Goal: Navigation & Orientation: Understand site structure

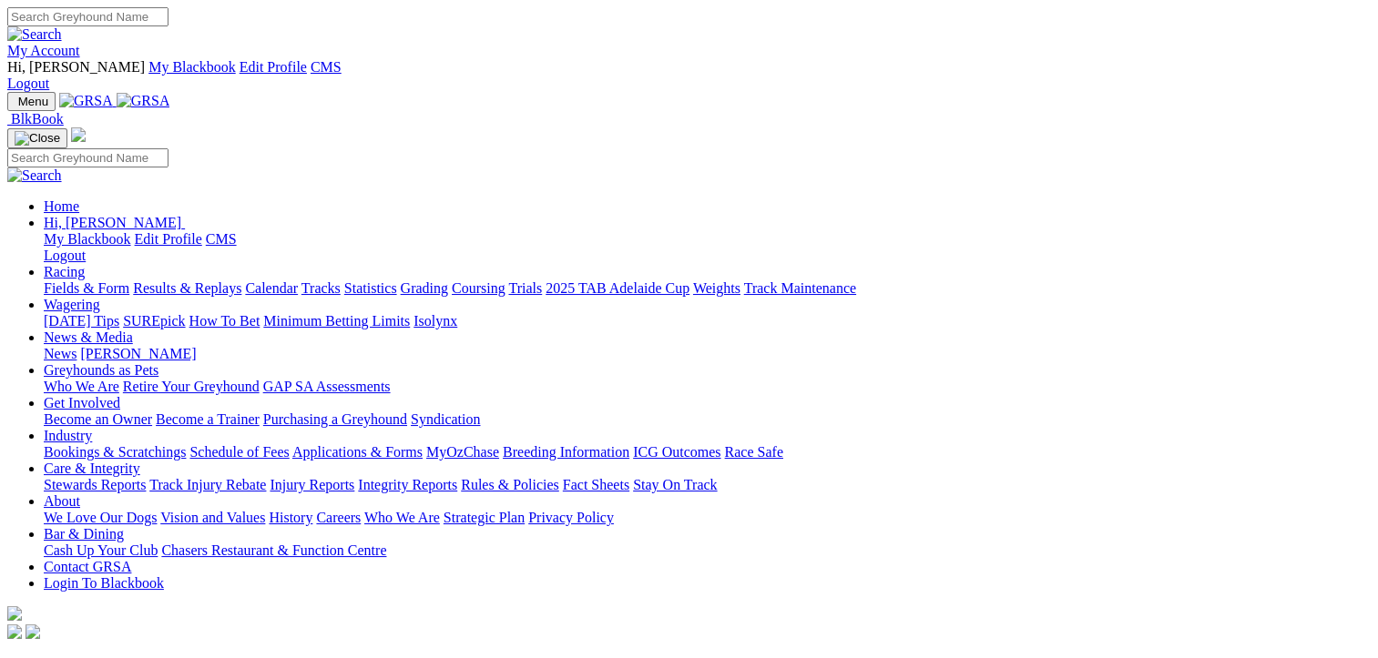
click at [448, 281] on link "Grading" at bounding box center [424, 288] width 47 height 15
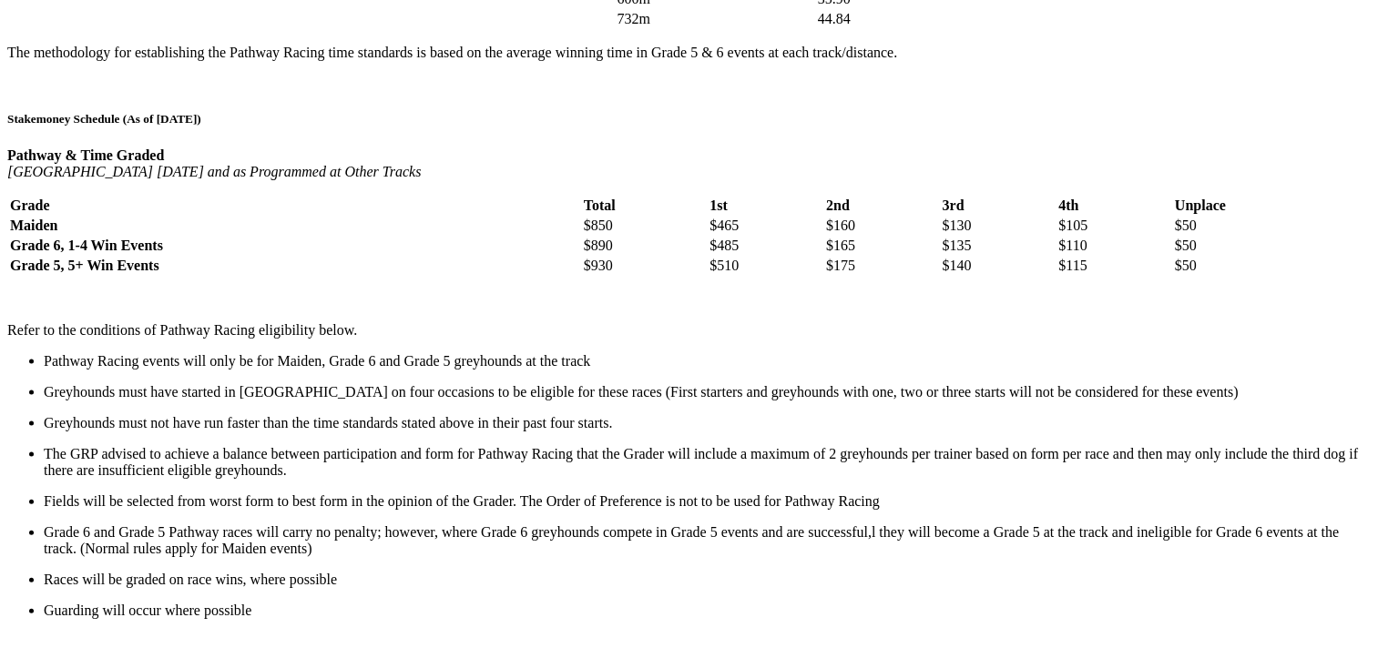
scroll to position [3370, 0]
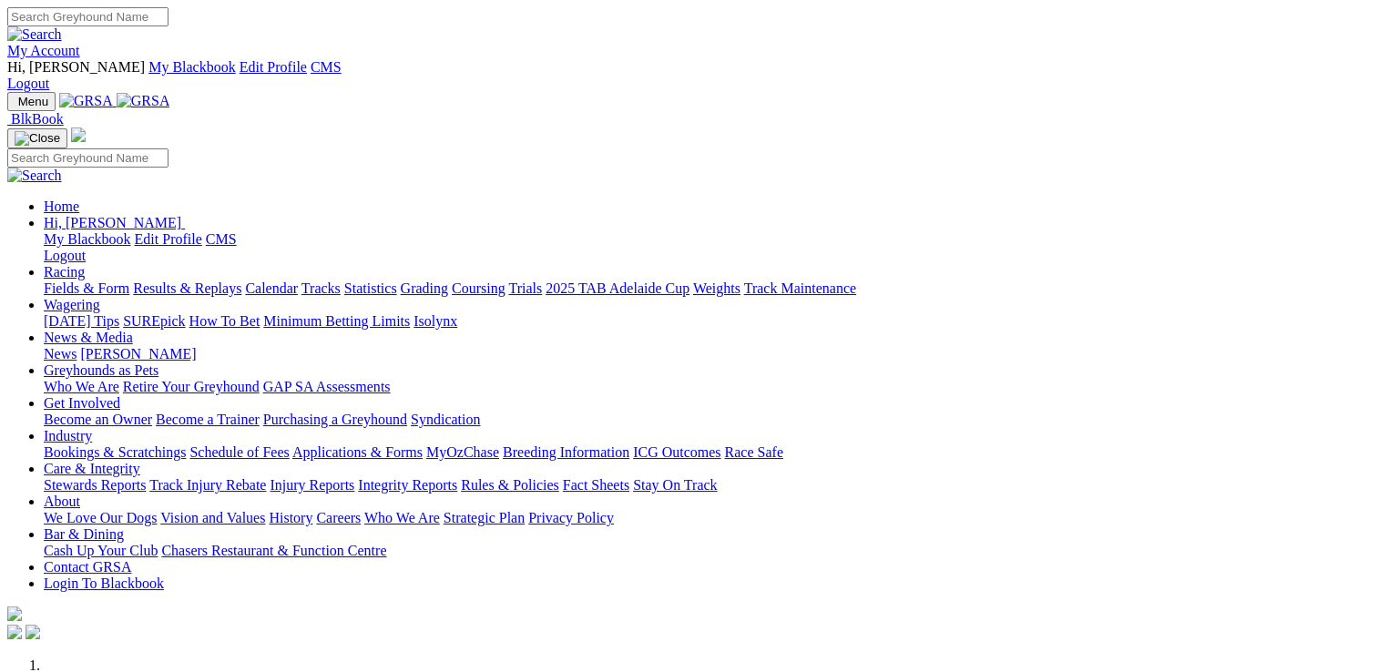
click at [559, 477] on link "Rules & Policies" at bounding box center [510, 484] width 98 height 15
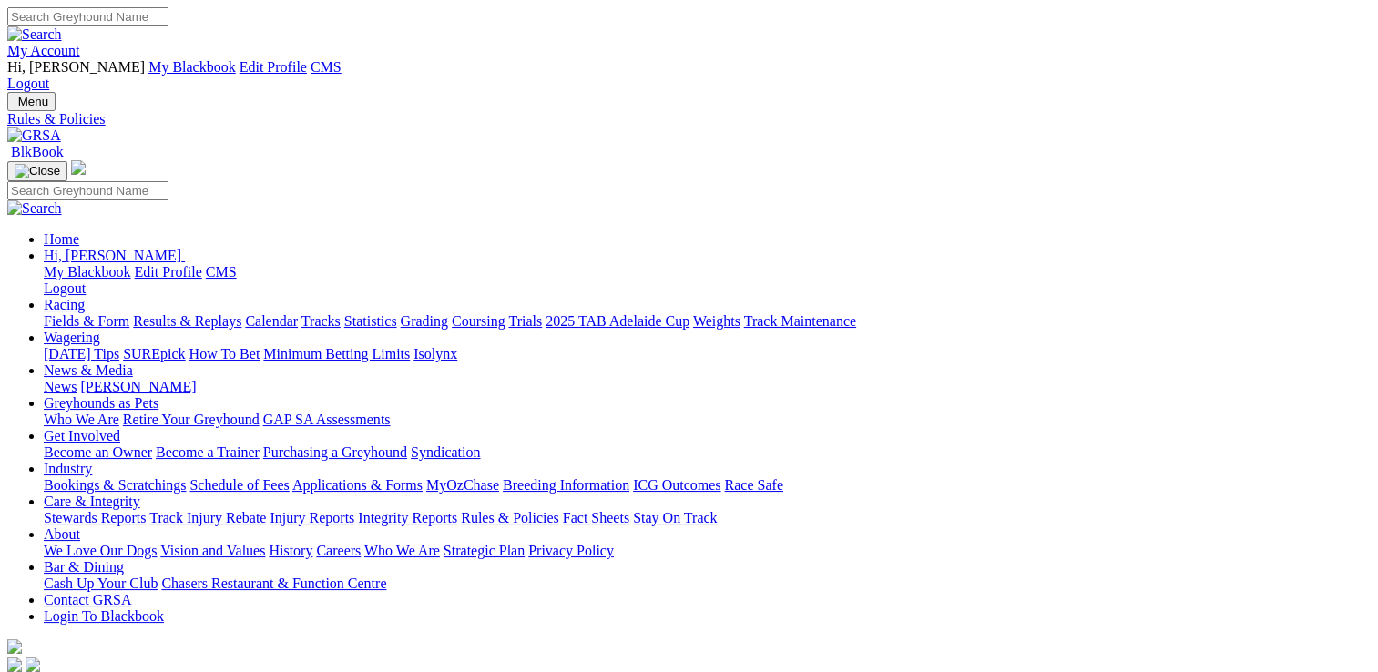
click at [133, 362] on link "News & Media" at bounding box center [88, 369] width 89 height 15
click at [559, 510] on link "Rules & Policies" at bounding box center [510, 517] width 98 height 15
click at [85, 297] on link "Racing" at bounding box center [64, 304] width 41 height 15
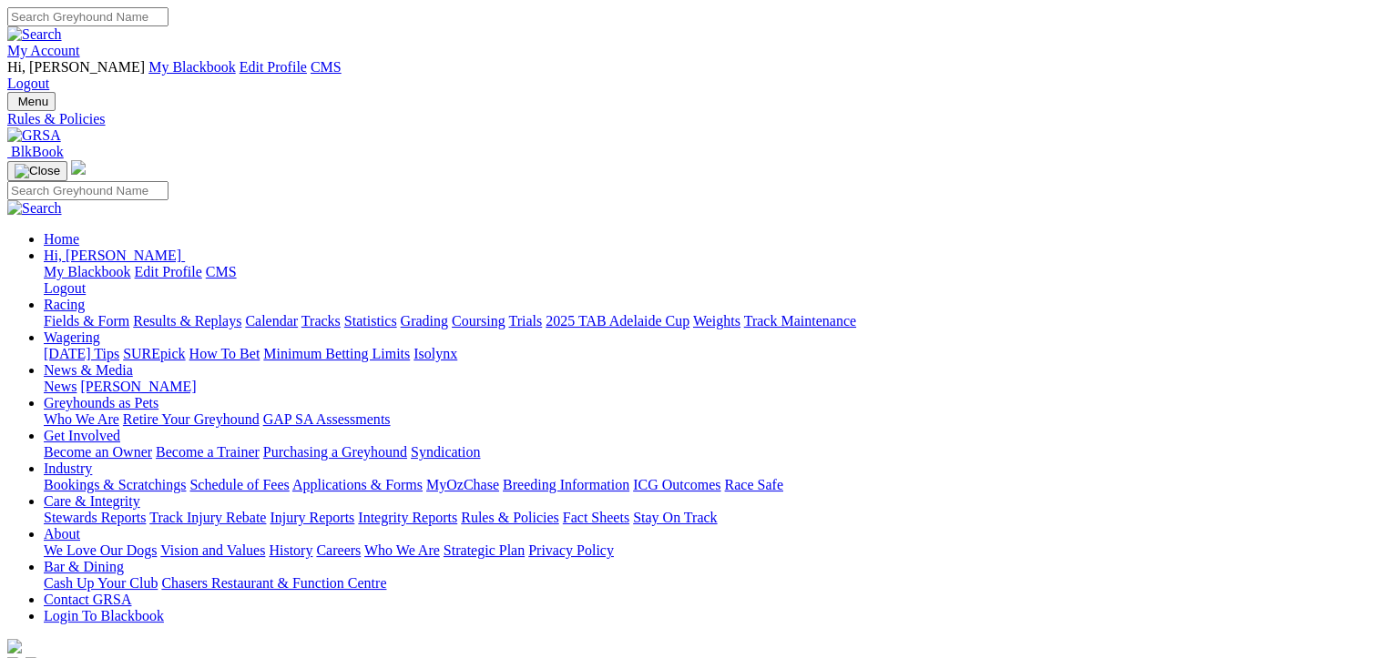
click at [341, 313] on link "Tracks" at bounding box center [320, 320] width 39 height 15
click at [87, 313] on link "Fields & Form" at bounding box center [87, 320] width 86 height 15
click at [241, 313] on link "Results & Replays" at bounding box center [187, 320] width 108 height 15
click at [298, 313] on link "Calendar" at bounding box center [271, 320] width 53 height 15
click at [341, 313] on link "Tracks" at bounding box center [320, 320] width 39 height 15
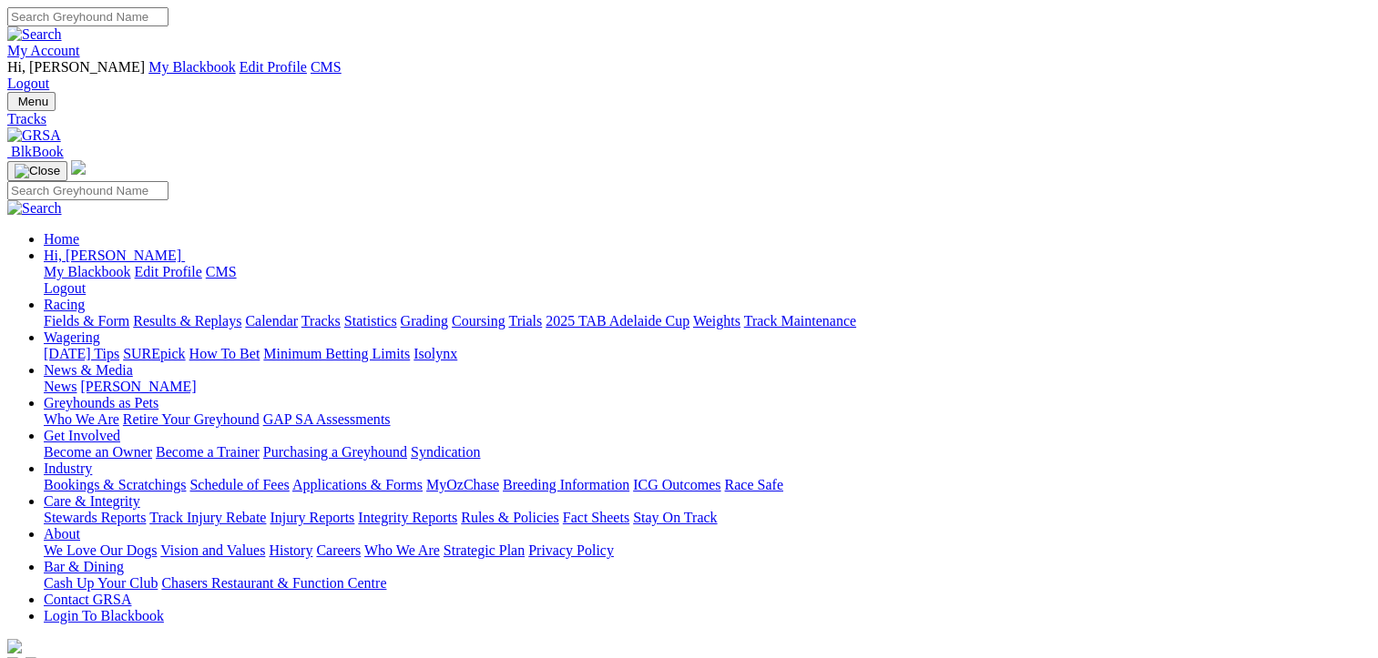
click at [397, 313] on link "Statistics" at bounding box center [370, 320] width 53 height 15
click at [448, 313] on link "Grading" at bounding box center [424, 320] width 47 height 15
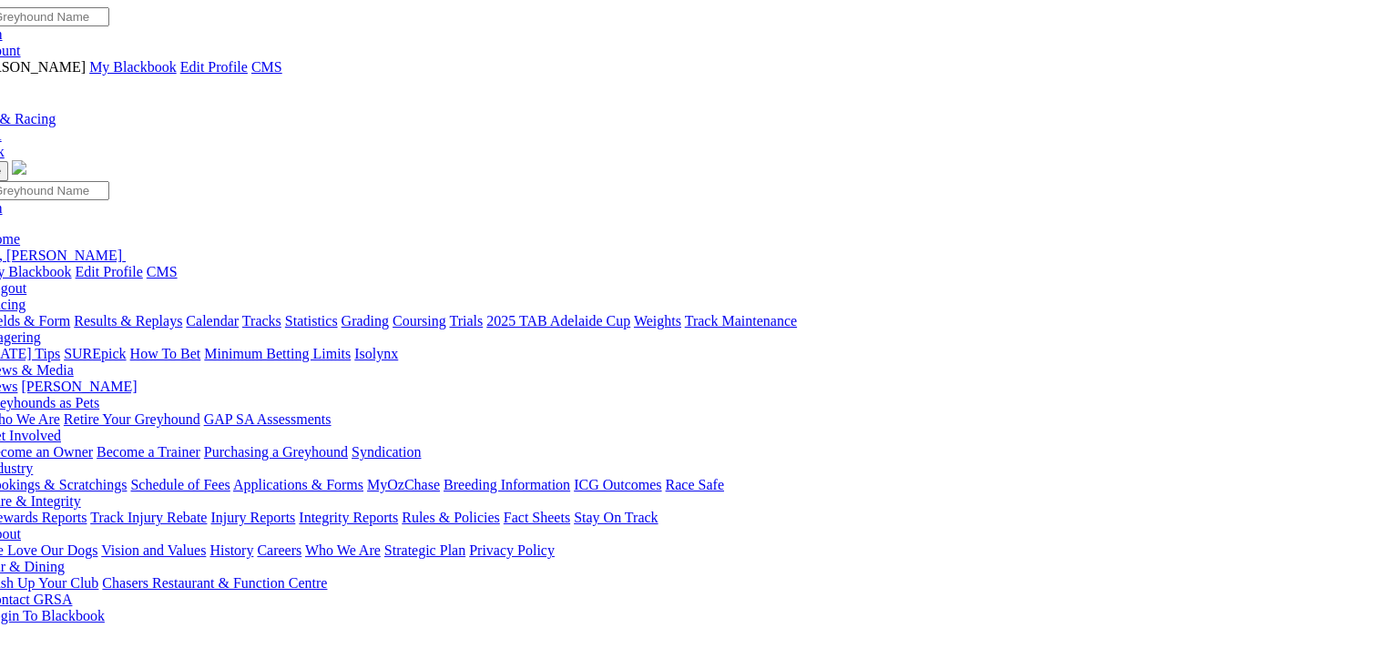
scroll to position [0, 58]
